Goal: Navigation & Orientation: Find specific page/section

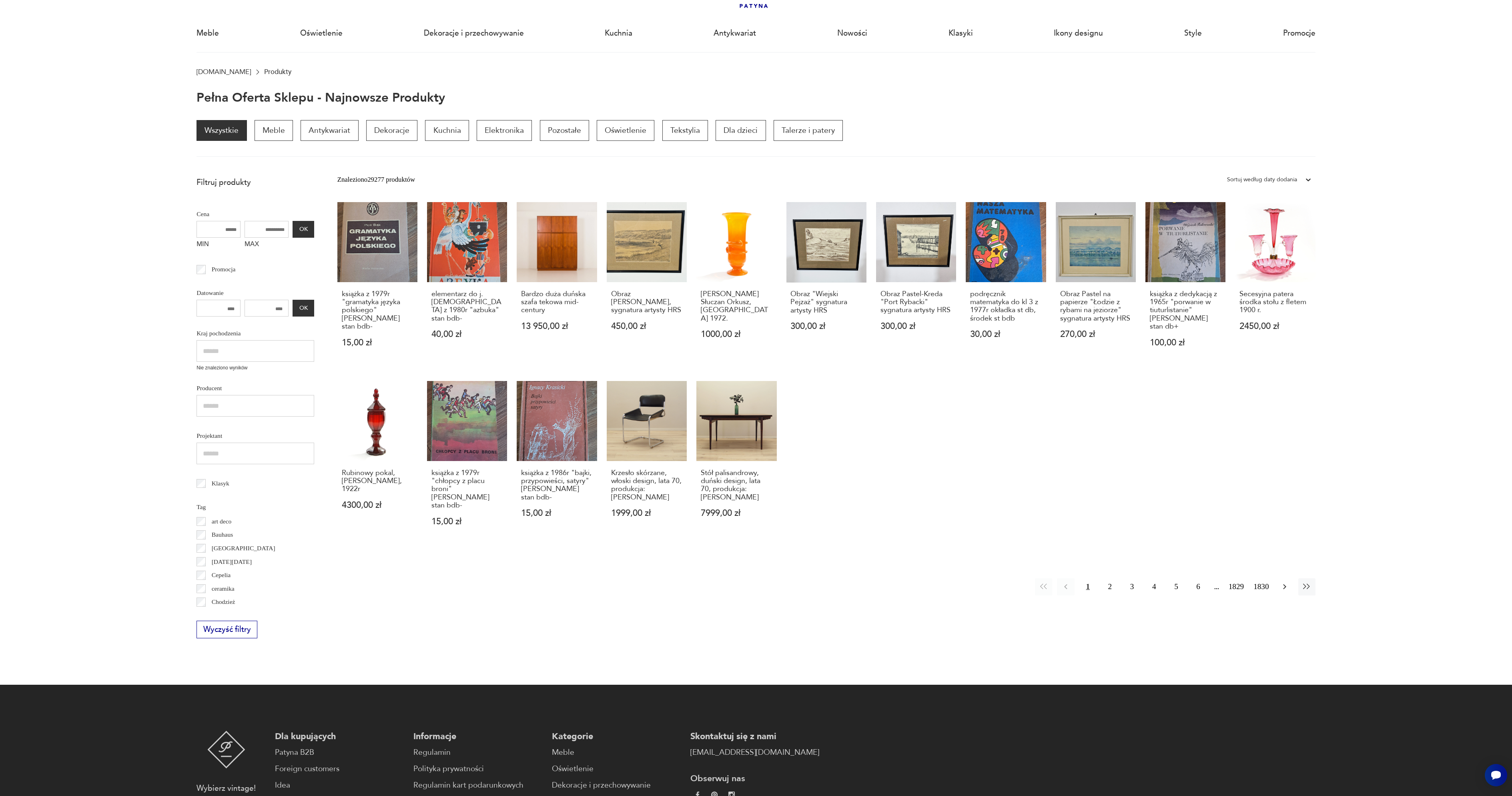
click at [1284, 578] on button "button" at bounding box center [1284, 586] width 17 height 17
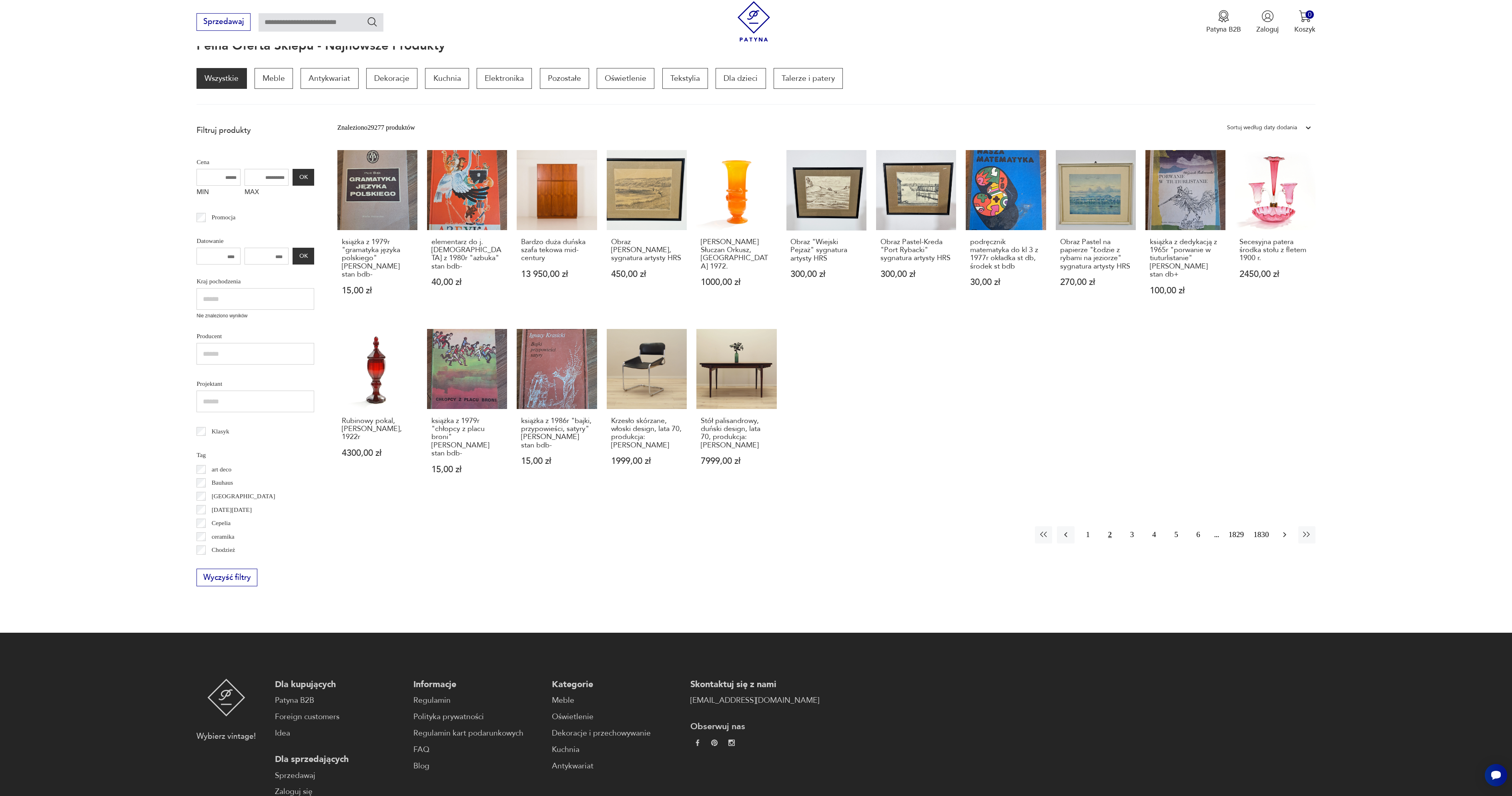
scroll to position [107, 0]
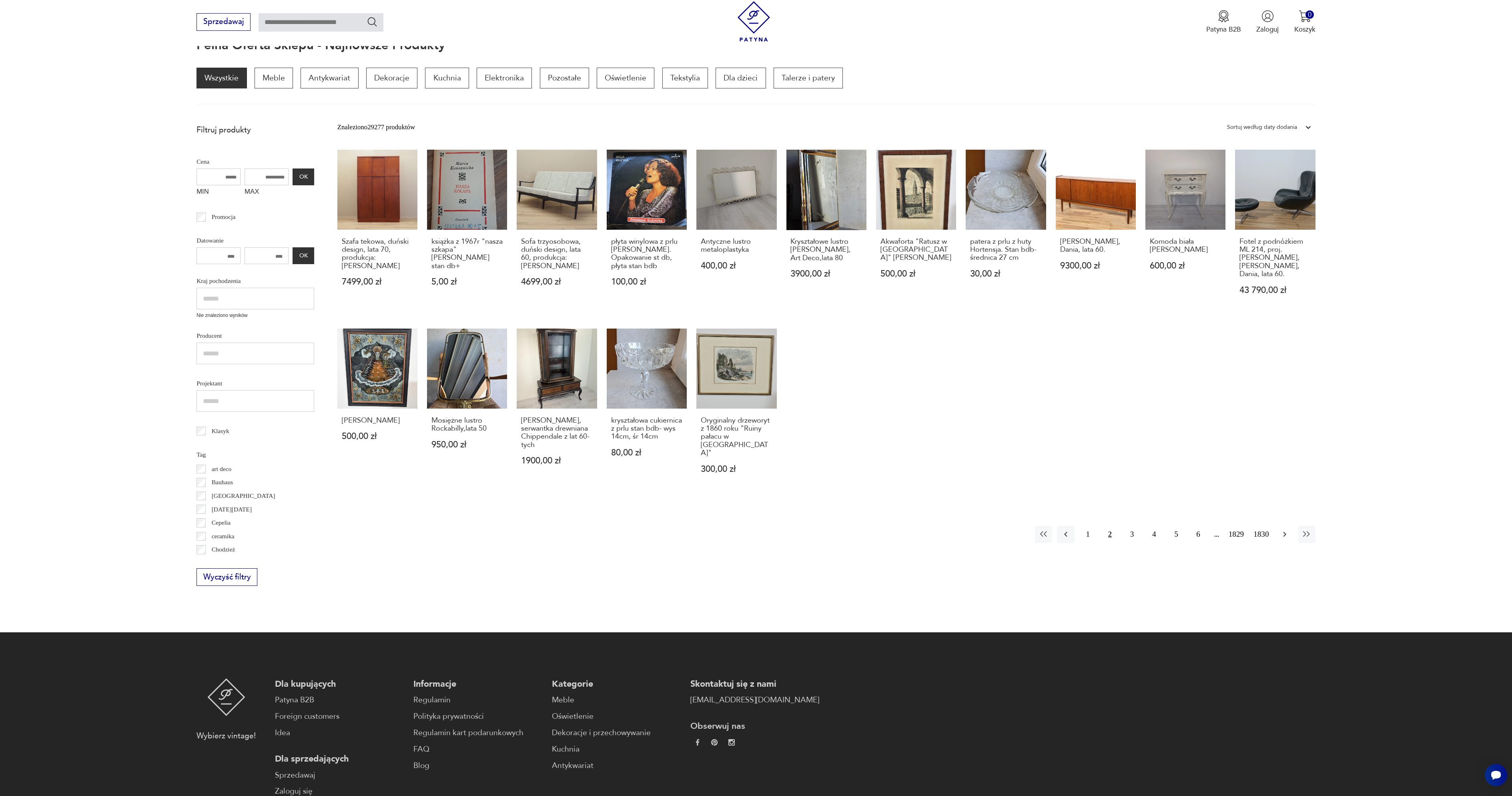
click at [1286, 530] on icon "button" at bounding box center [1285, 534] width 9 height 9
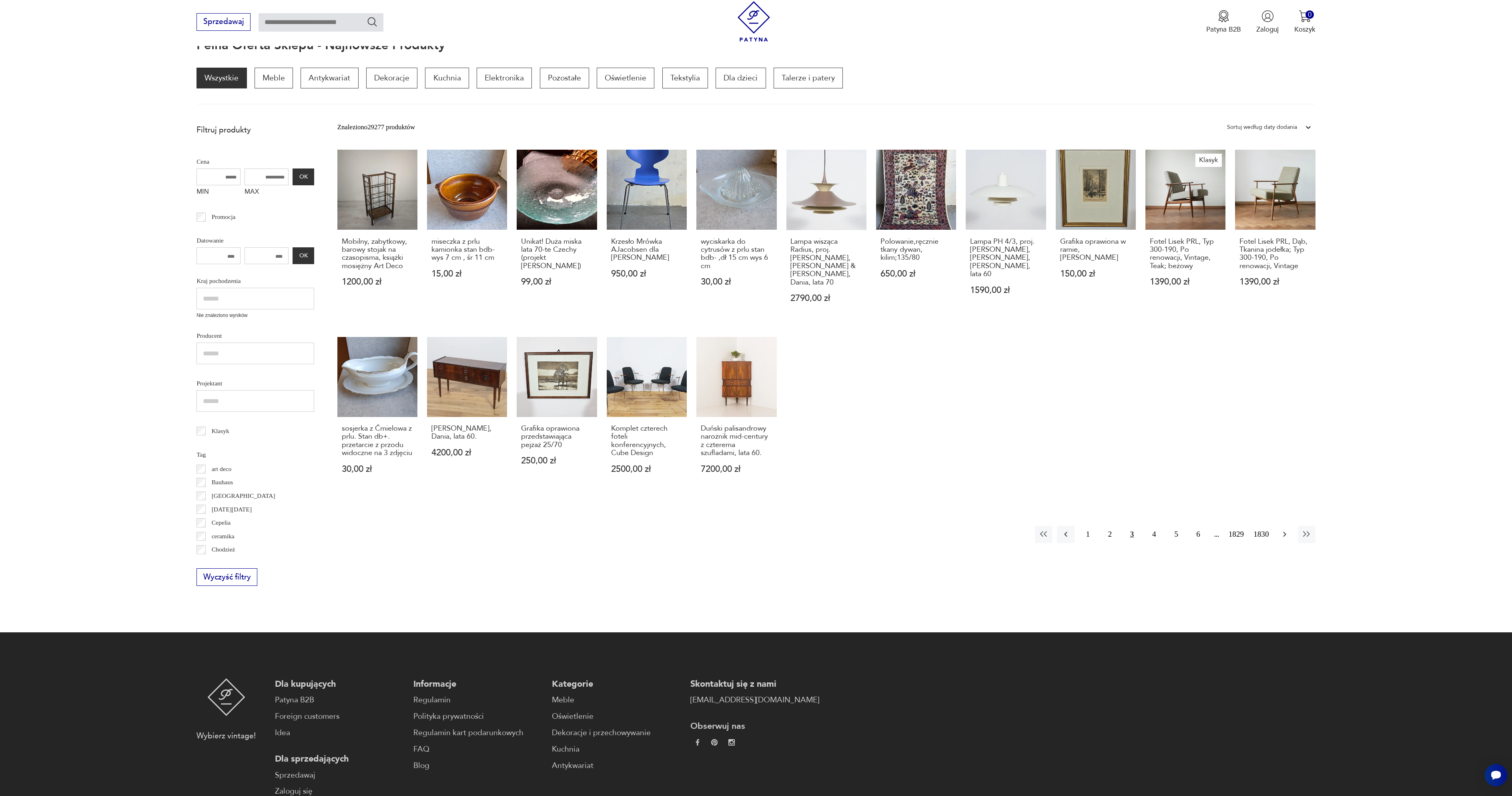
click at [1285, 529] on icon "button" at bounding box center [1285, 534] width 9 height 9
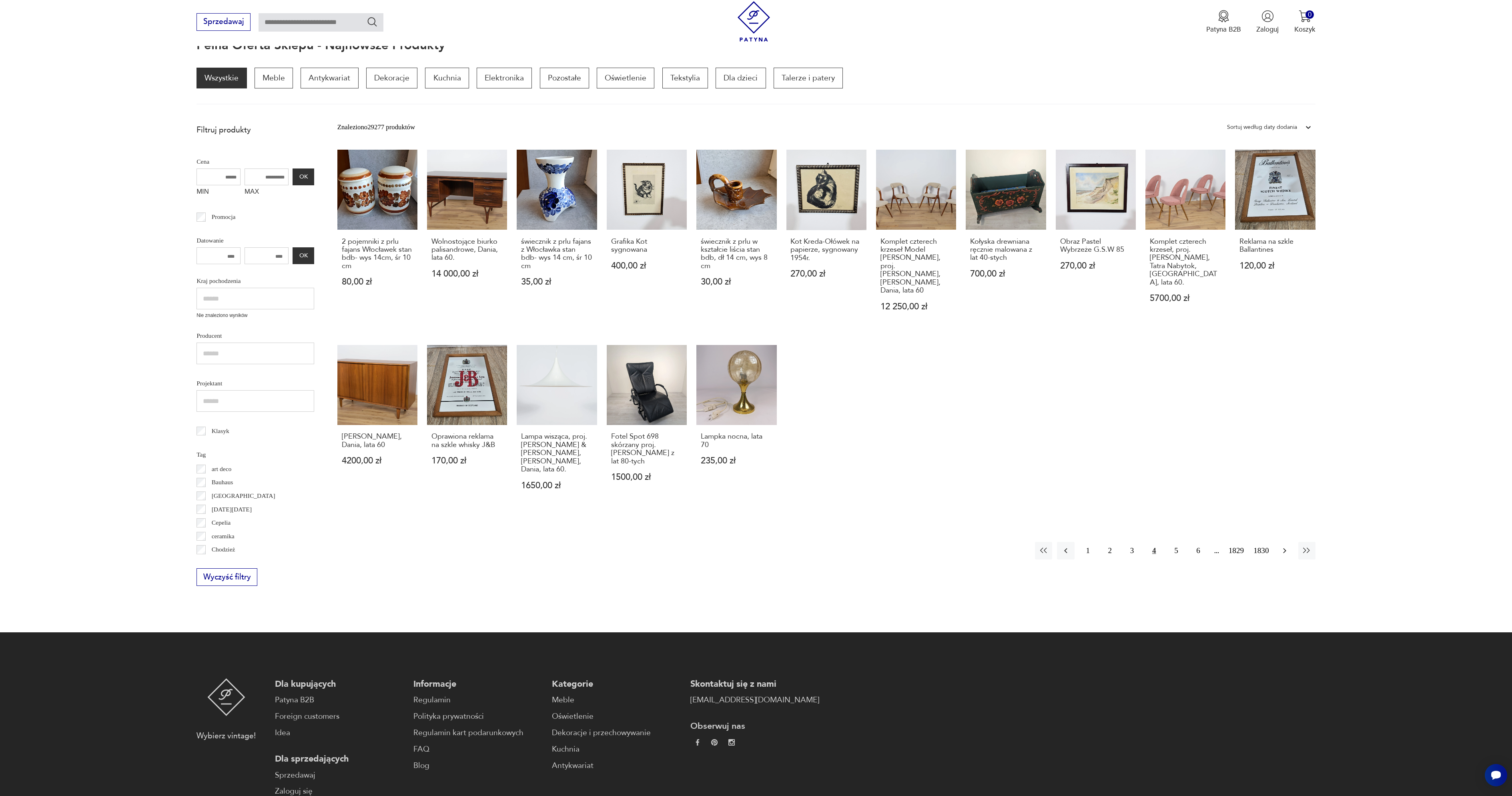
click at [1281, 546] on icon "button" at bounding box center [1285, 551] width 9 height 9
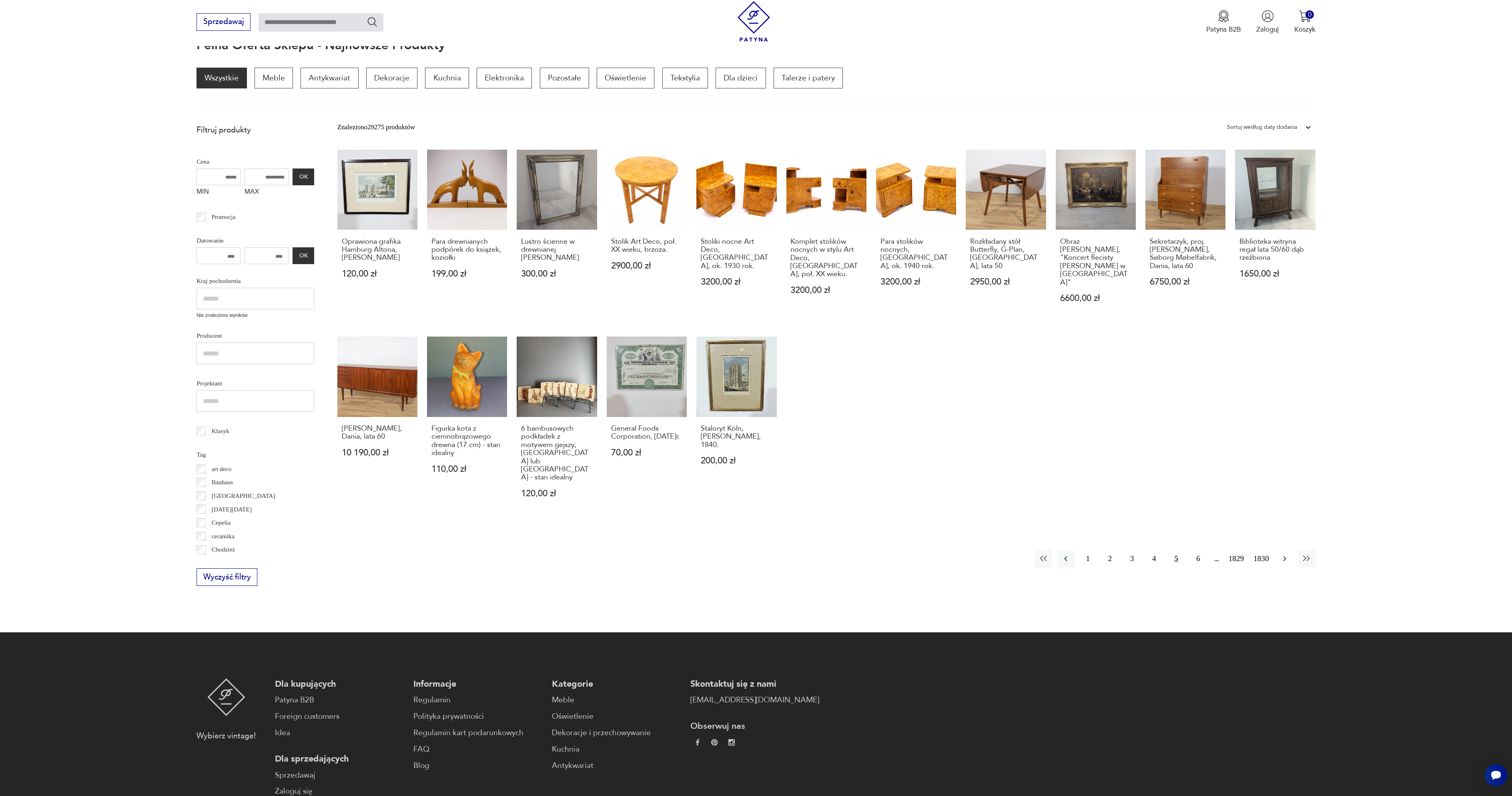
click at [1284, 554] on icon "button" at bounding box center [1285, 559] width 9 height 9
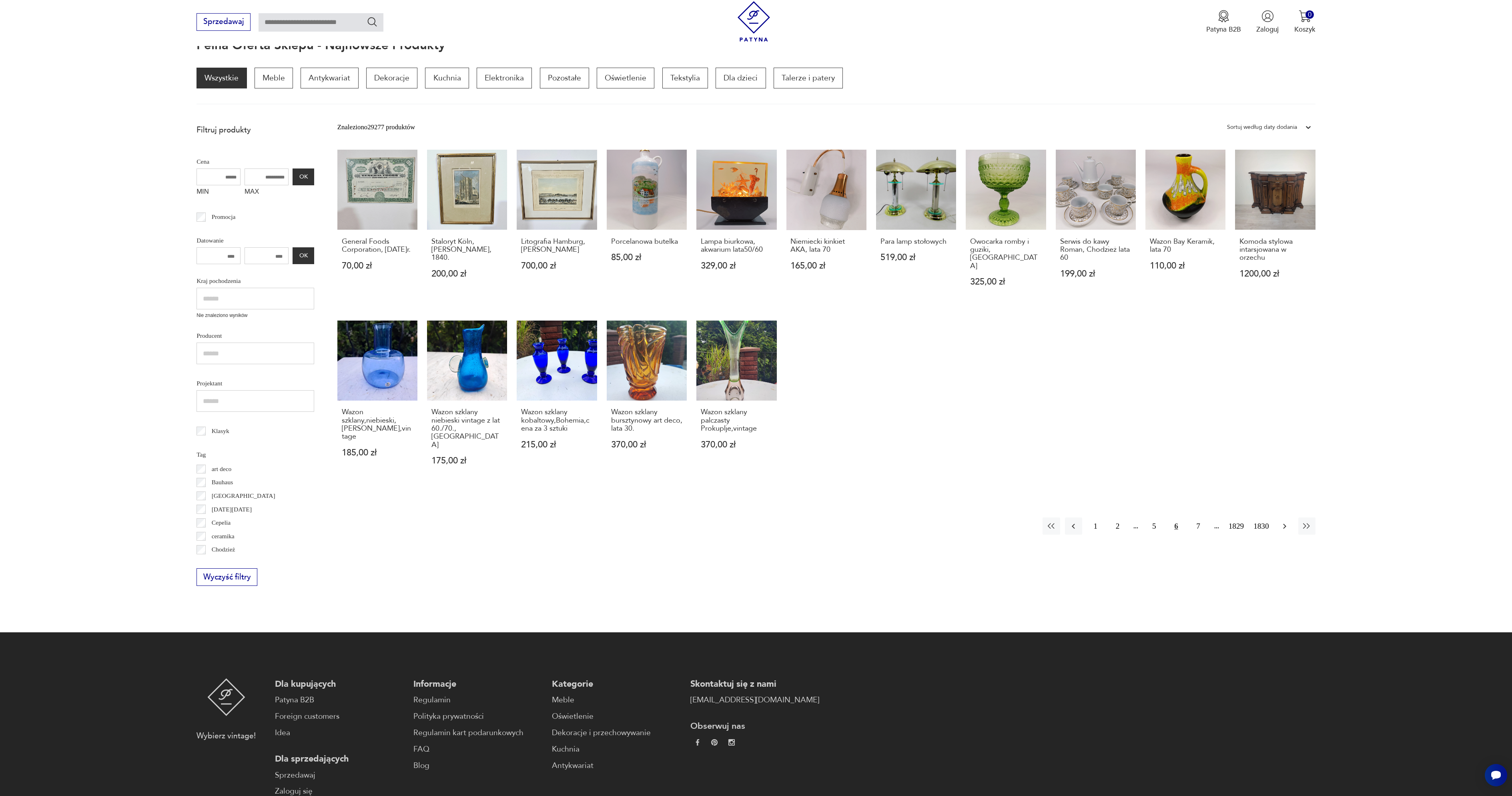
click at [1285, 518] on button "button" at bounding box center [1284, 526] width 17 height 17
